Goal: Information Seeking & Learning: Learn about a topic

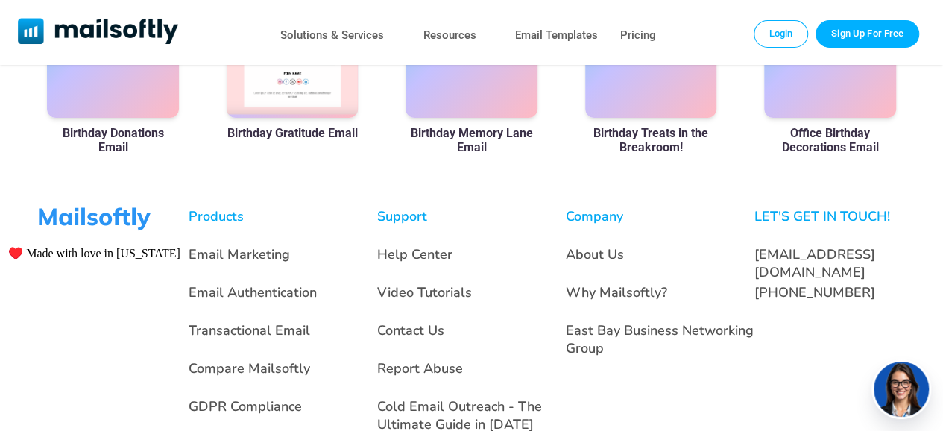
scroll to position [544, 0]
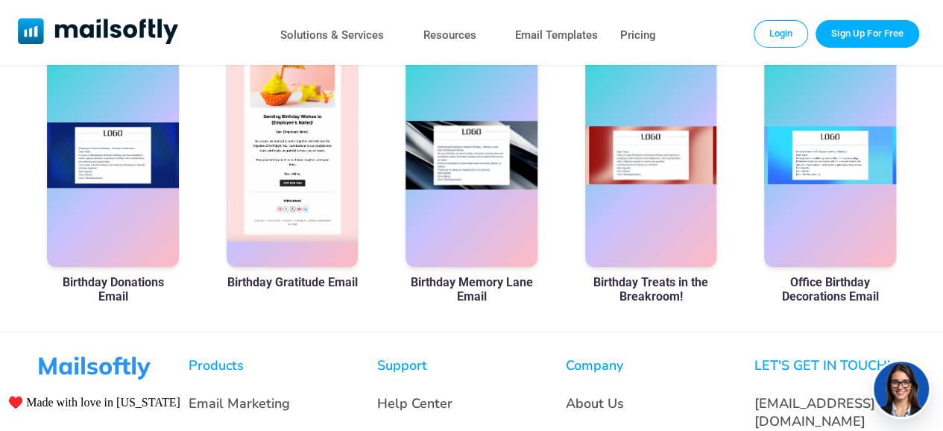
click at [282, 145] on div at bounding box center [293, 155] width 132 height 224
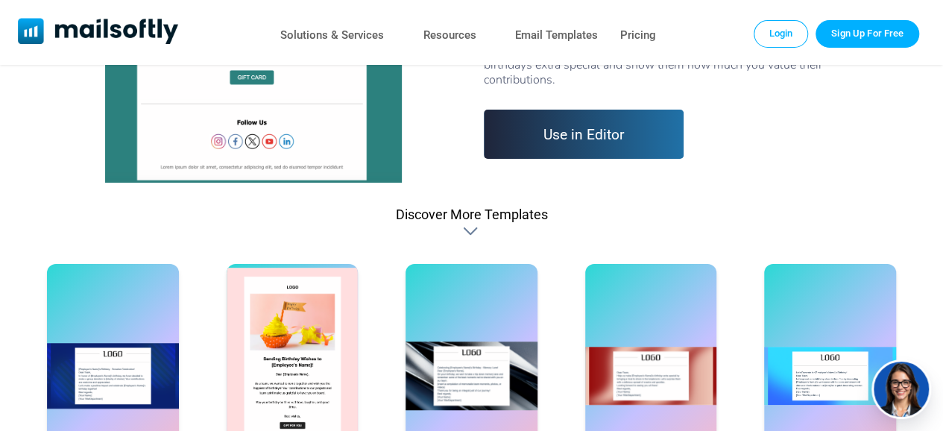
scroll to position [321, 0]
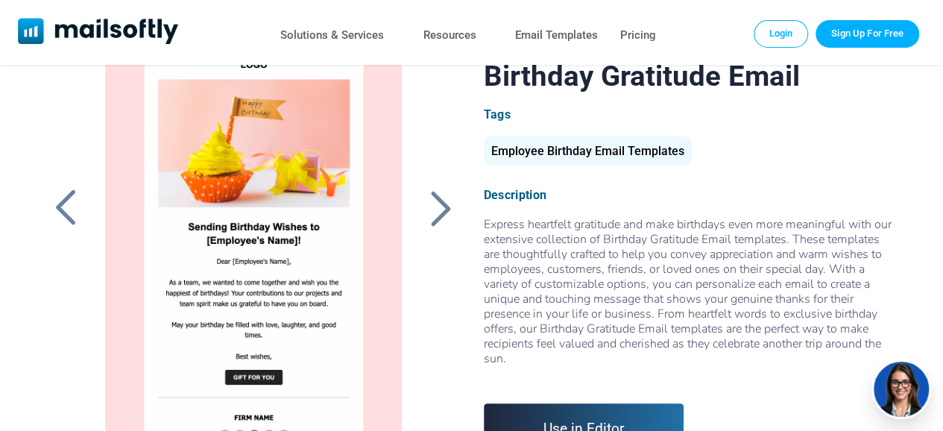
scroll to position [25, 0]
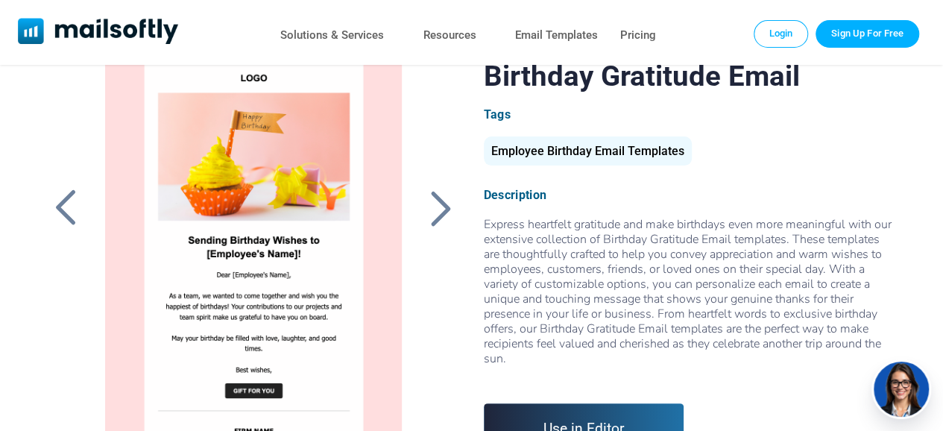
drag, startPoint x: 251, startPoint y: 164, endPoint x: 224, endPoint y: 168, distance: 27.1
click at [224, 168] on div at bounding box center [254, 245] width 330 height 373
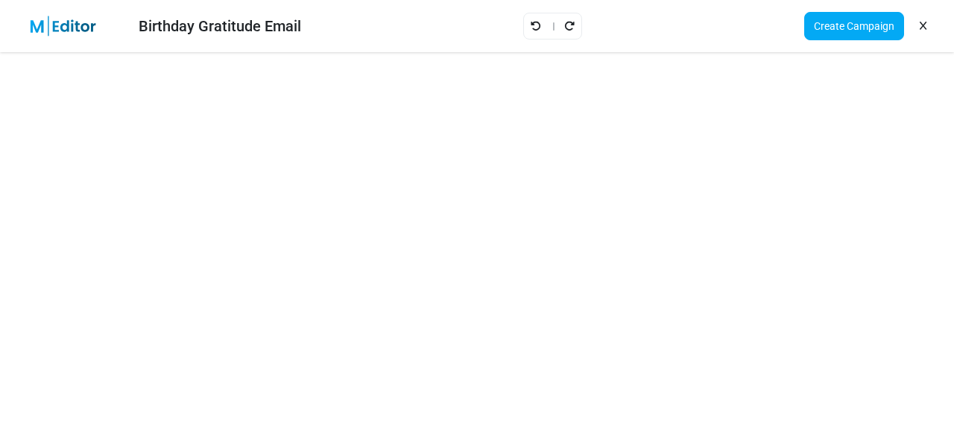
click at [743, 47] on div "Birthday Gratitude Email Create Campaign" at bounding box center [477, 26] width 954 height 52
click at [926, 26] on icon at bounding box center [923, 26] width 7 height 1
